Goal: Task Accomplishment & Management: Manage account settings

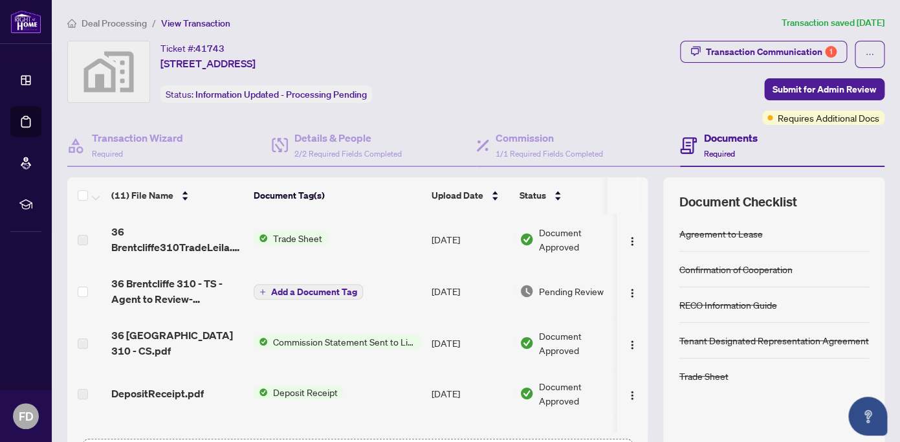
click at [30, 114] on li "Deal Processing" at bounding box center [25, 121] width 31 height 31
click at [25, 78] on li "Dashboard" at bounding box center [25, 80] width 31 height 31
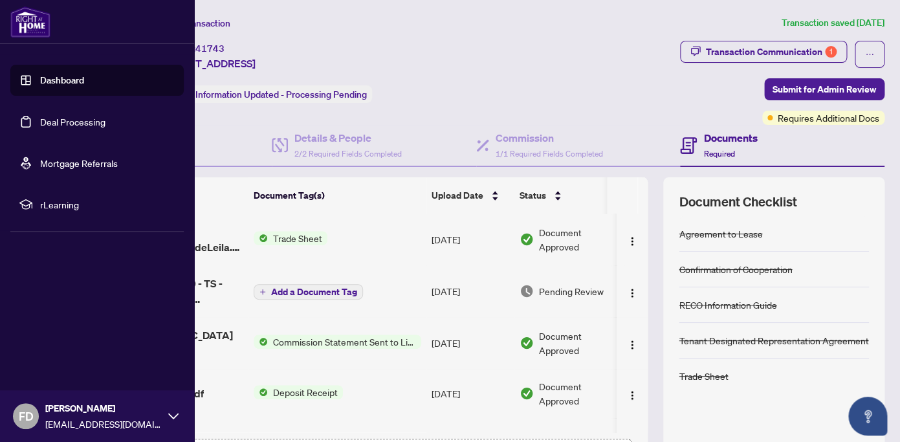
click at [50, 118] on link "Deal Processing" at bounding box center [72, 122] width 65 height 12
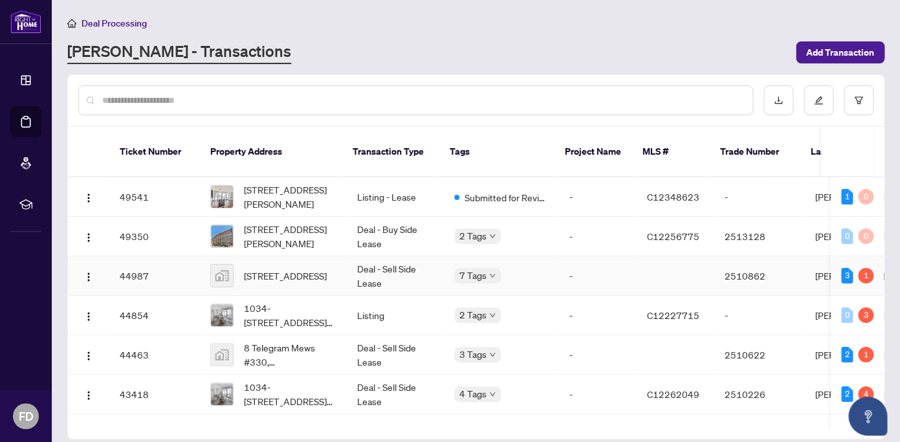
click at [338, 261] on td "[STREET_ADDRESS]" at bounding box center [273, 275] width 147 height 39
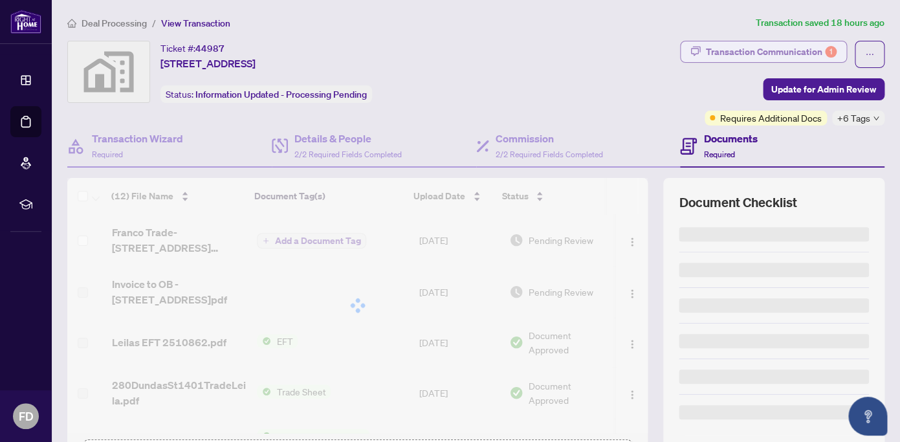
click at [771, 51] on div "Transaction Communication 1" at bounding box center [771, 51] width 131 height 21
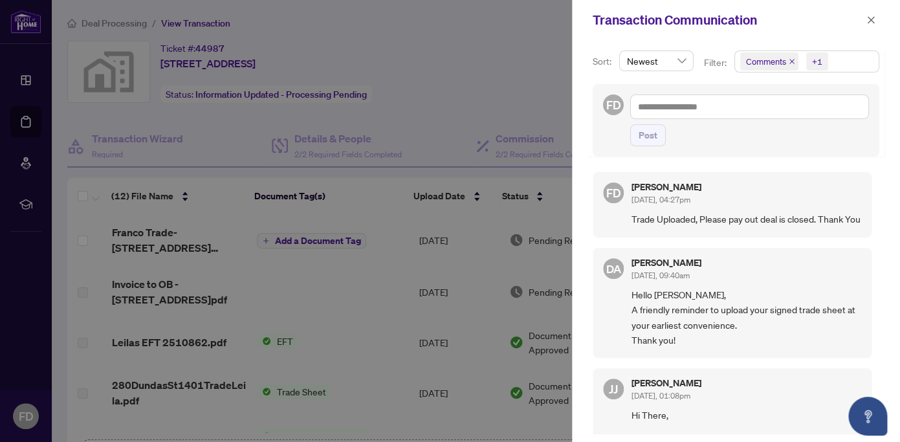
click at [879, 13] on div "Transaction Communication" at bounding box center [736, 20] width 328 height 40
click at [872, 21] on icon "close" at bounding box center [870, 20] width 9 height 9
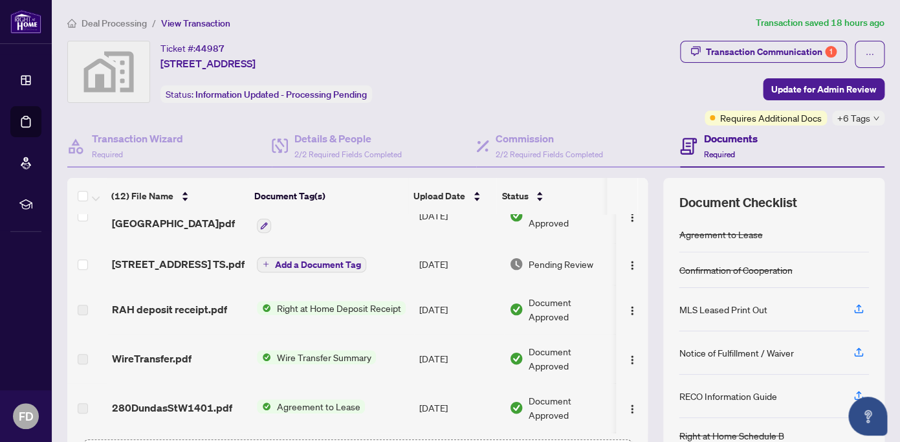
scroll to position [398, 0]
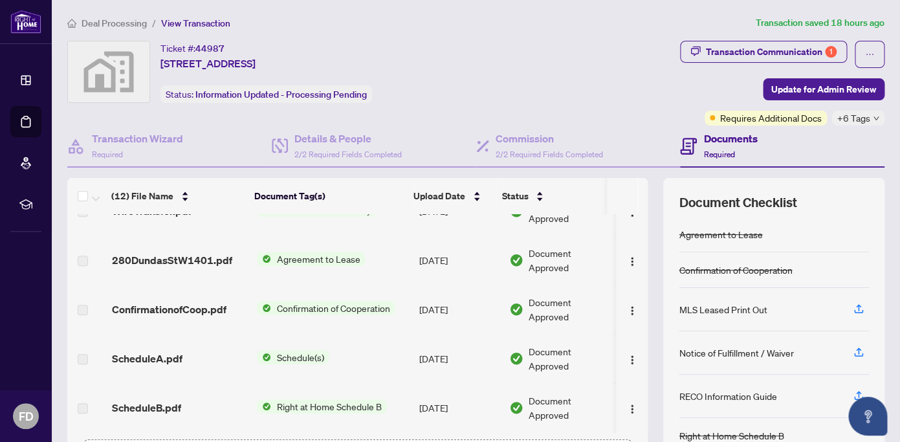
click at [734, 121] on span "Requires Additional Docs" at bounding box center [771, 118] width 102 height 14
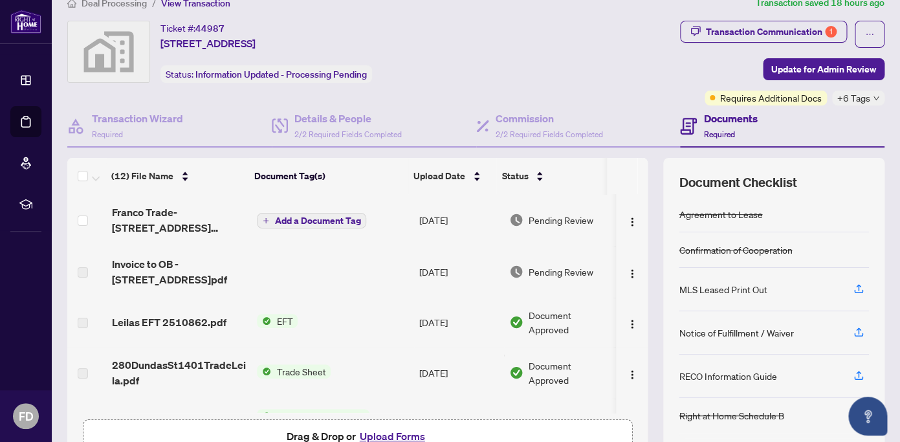
scroll to position [0, 0]
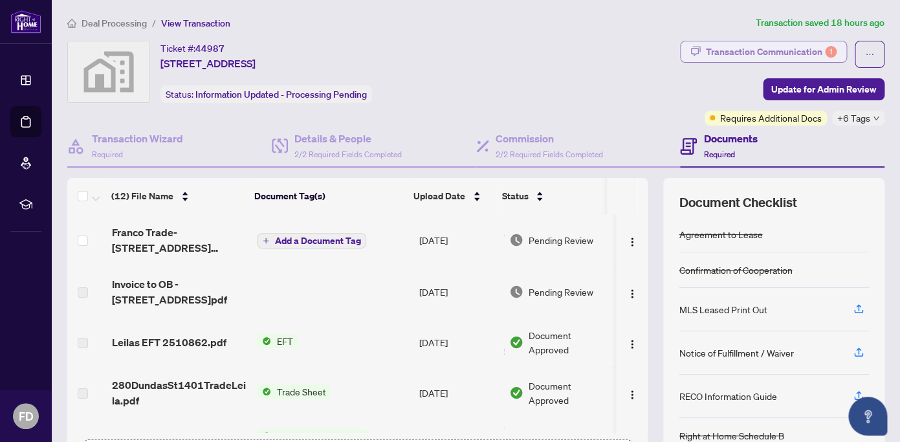
click at [796, 46] on div "Transaction Communication 1" at bounding box center [771, 51] width 131 height 21
